Goal: Find specific page/section: Find specific page/section

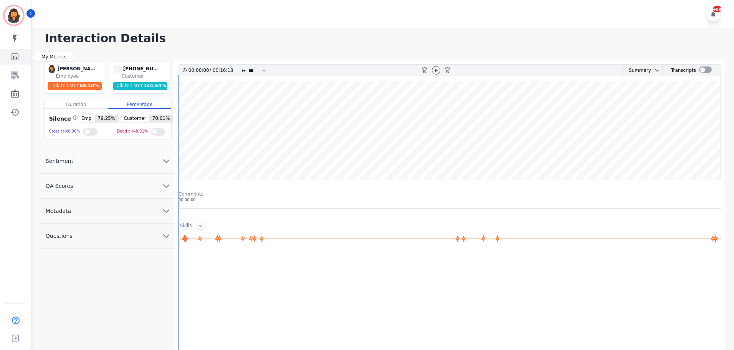
click at [18, 60] on icon "Sidebar" at bounding box center [14, 56] width 9 height 9
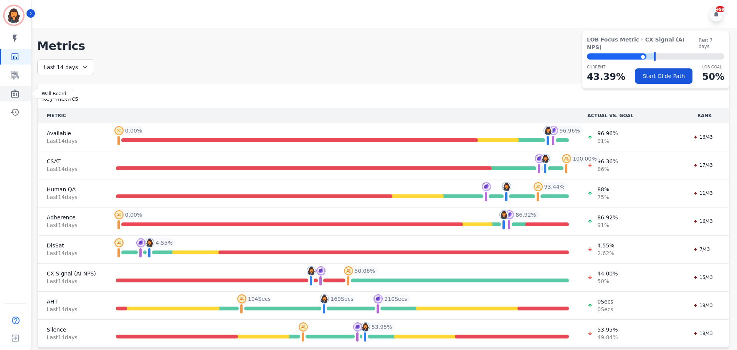
click at [14, 92] on icon "Sidebar" at bounding box center [14, 93] width 9 height 9
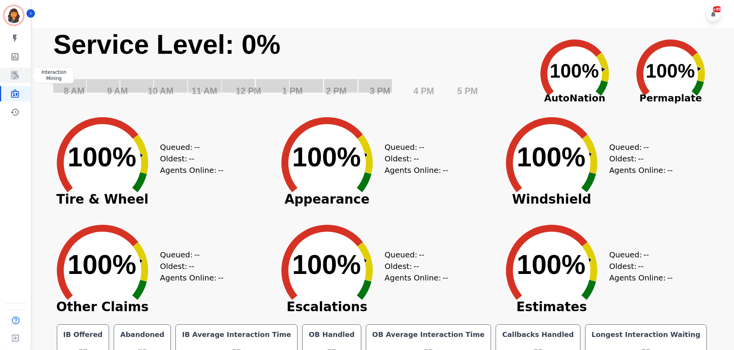
click at [16, 71] on icon "Sidebar" at bounding box center [15, 75] width 8 height 8
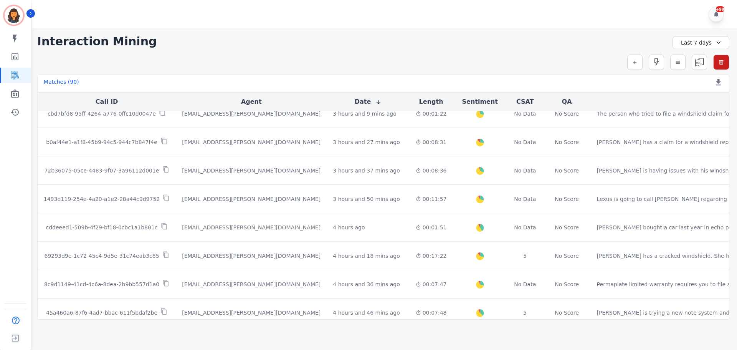
scroll to position [192, 0]
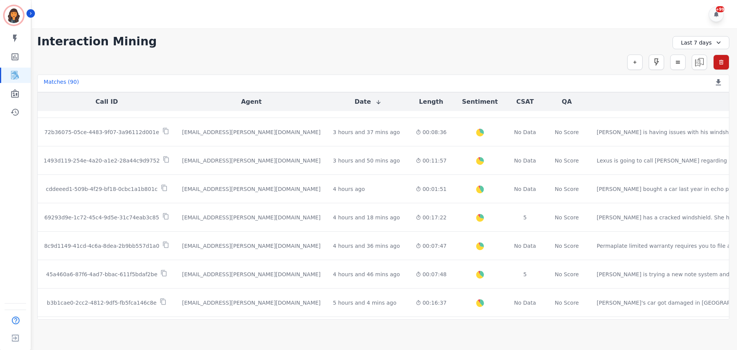
click at [717, 43] on icon at bounding box center [719, 42] width 4 height 2
click at [696, 70] on li "[DATE]" at bounding box center [706, 70] width 38 height 8
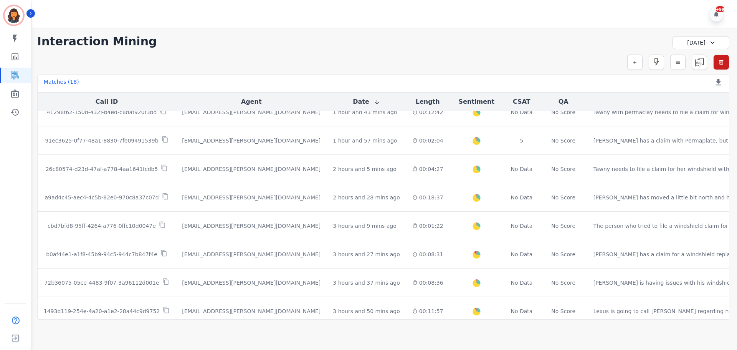
scroll to position [0, 0]
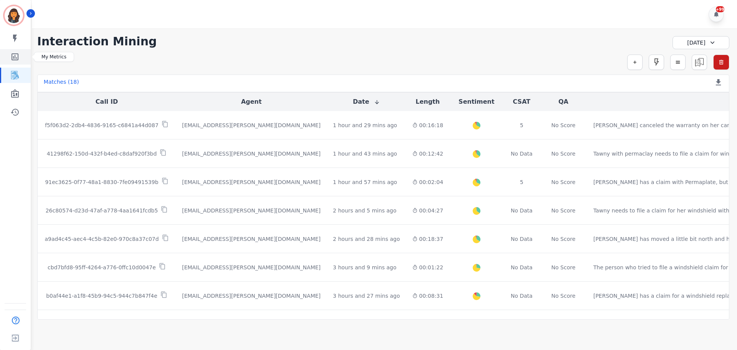
click at [12, 61] on icon "Sidebar" at bounding box center [14, 56] width 9 height 9
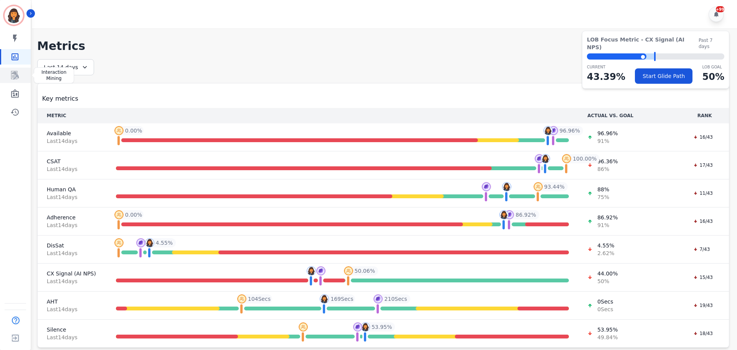
click at [22, 76] on link "Sidebar" at bounding box center [16, 75] width 30 height 15
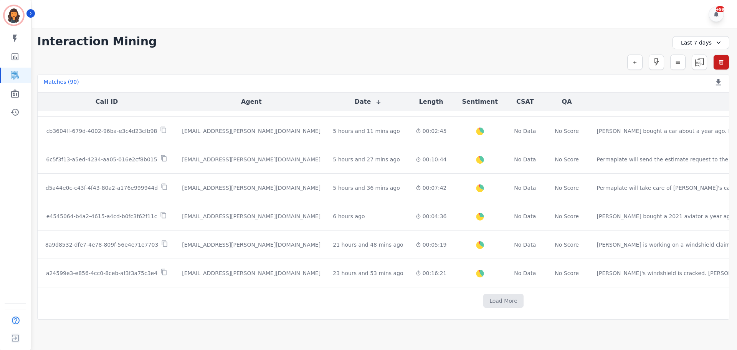
scroll to position [395, 0]
